Goal: Transaction & Acquisition: Book appointment/travel/reservation

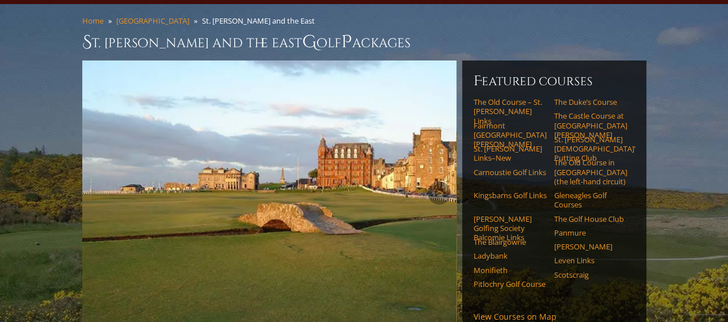
scroll to position [81, 0]
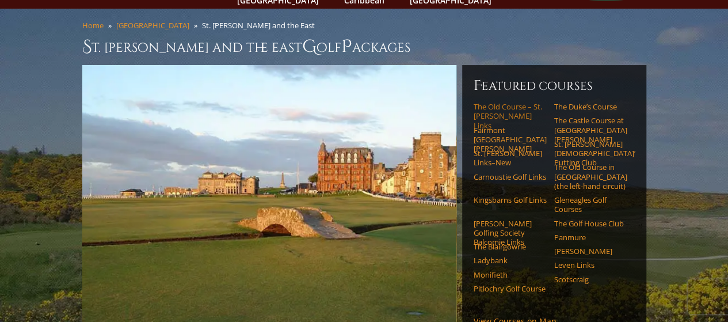
click at [492, 102] on link "The Old Course – St. [PERSON_NAME] Links" at bounding box center [510, 116] width 73 height 28
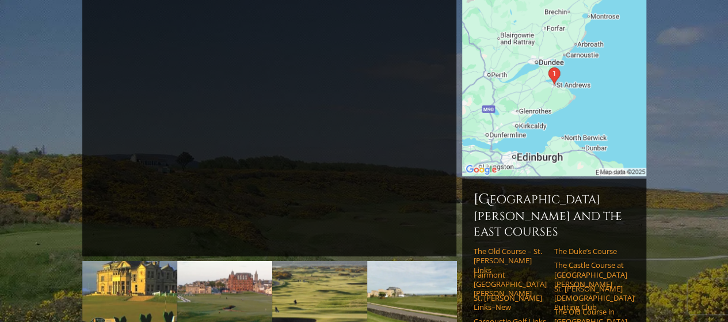
scroll to position [195, 0]
